Goal: Transaction & Acquisition: Purchase product/service

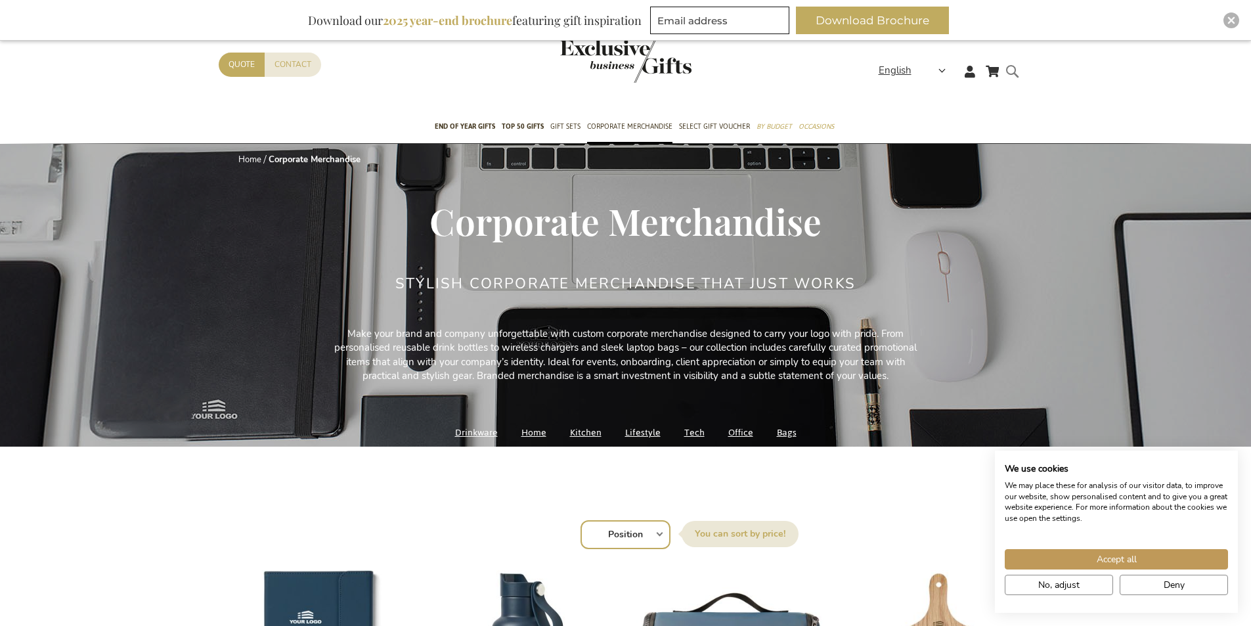
click at [1012, 70] on form "Search Search" at bounding box center [1015, 81] width 13 height 37
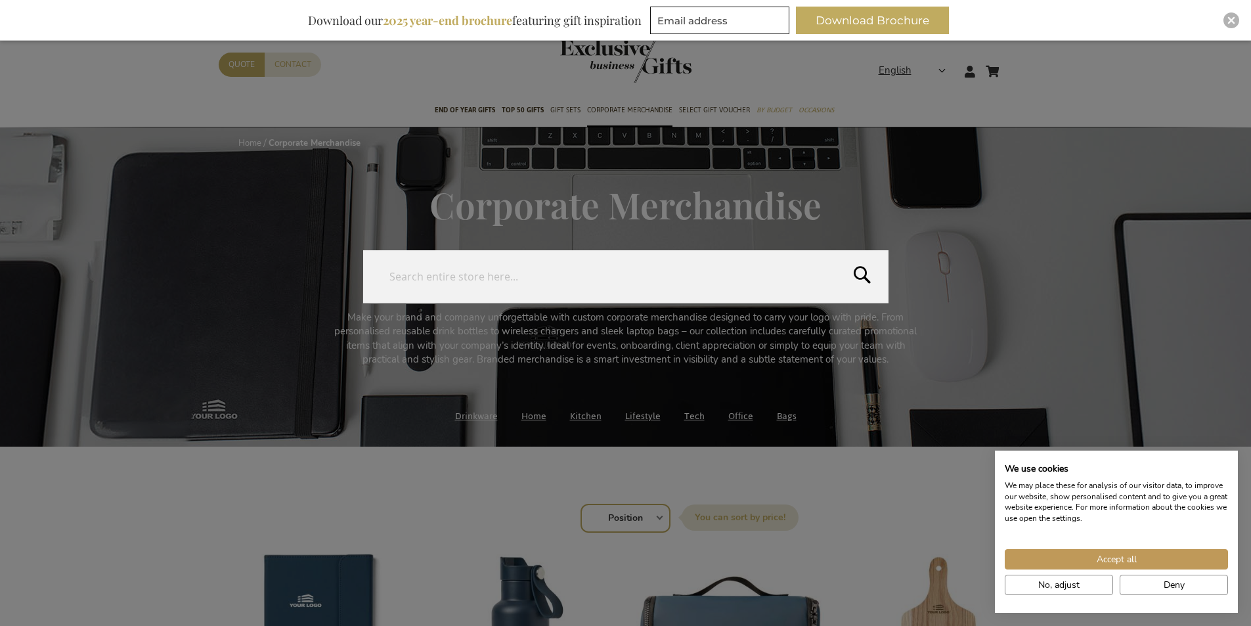
click at [567, 260] on input "Search" at bounding box center [625, 276] width 525 height 53
type input "webcam cover smartphone"
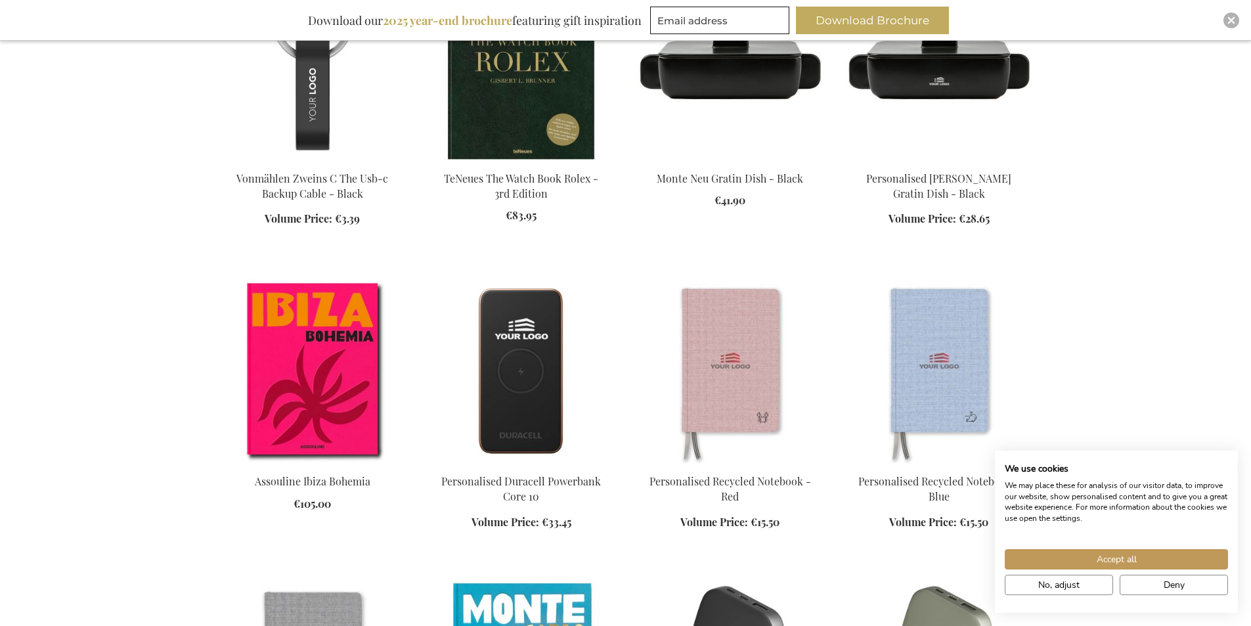
scroll to position [1248, 0]
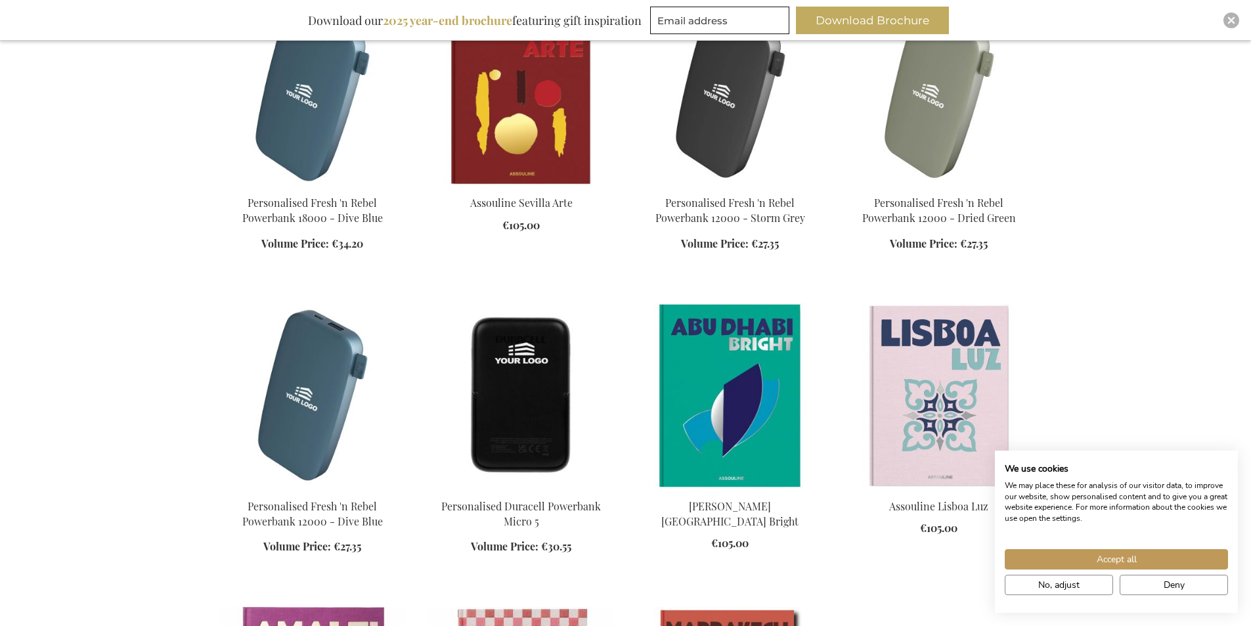
scroll to position [2102, 0]
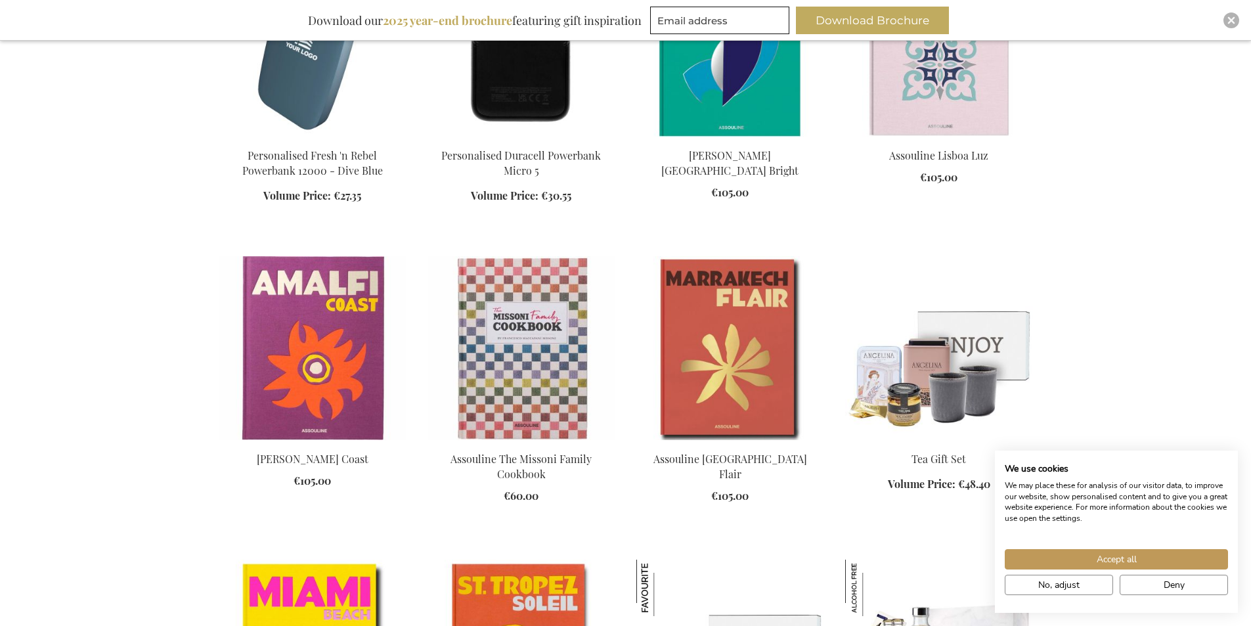
scroll to position [2102, 0]
